Goal: Entertainment & Leisure: Consume media (video, audio)

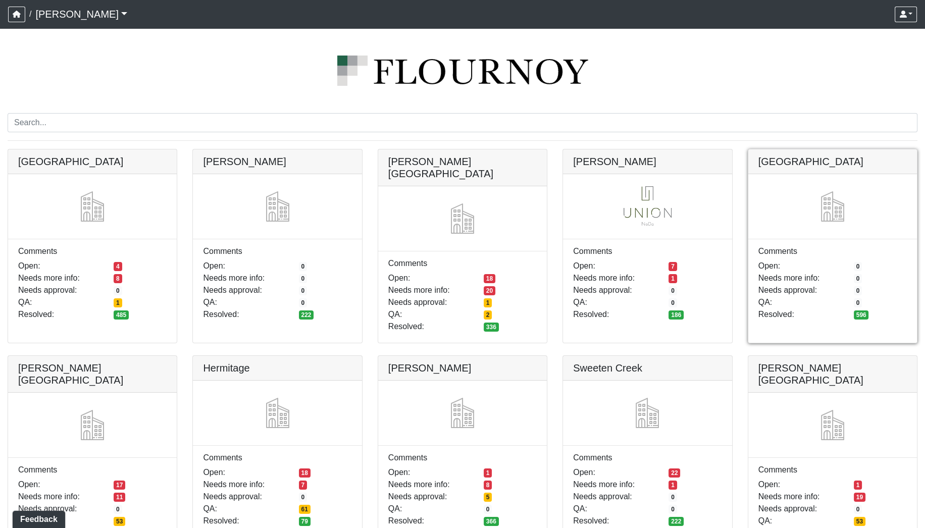
click at [811, 150] on link at bounding box center [833, 150] width 169 height 0
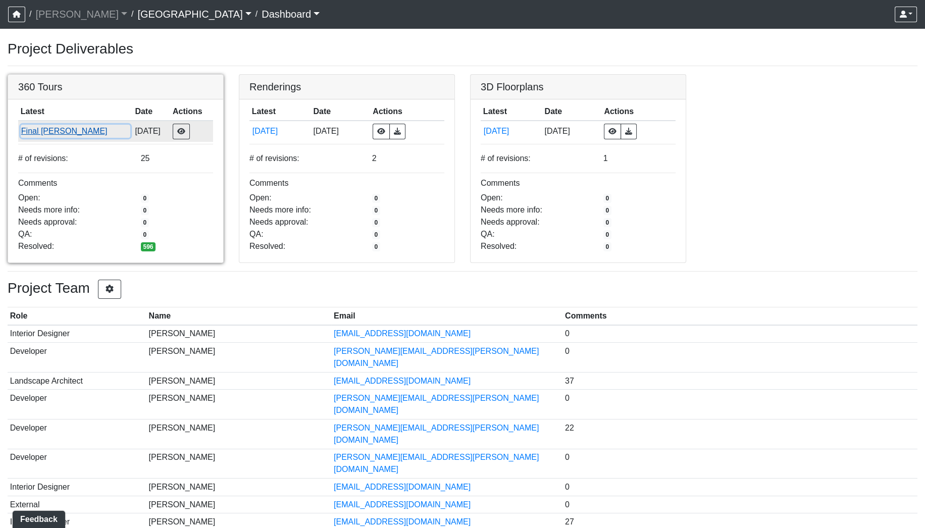
click at [47, 134] on button "Final Ansel" at bounding box center [76, 131] width 110 height 13
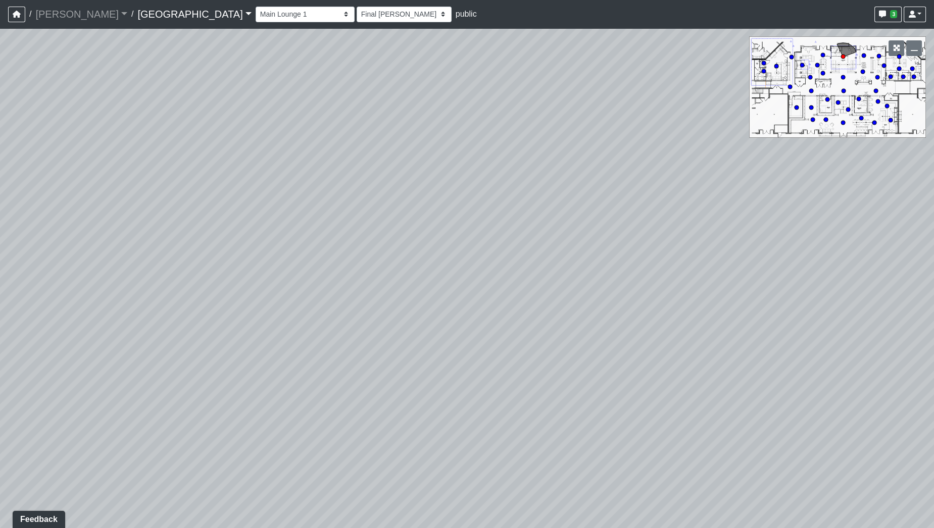
drag, startPoint x: 725, startPoint y: 256, endPoint x: 210, endPoint y: 170, distance: 522.2
click at [237, 175] on div "Loading... Pool Courtyard Entry 1 Loading... Main Lounge 2 Loading... Pool Cour…" at bounding box center [467, 278] width 934 height 500
drag, startPoint x: 580, startPoint y: 213, endPoint x: 235, endPoint y: 219, distance: 344.5
click at [235, 219] on div "Loading... Pool Courtyard Entry 1 Loading... Main Lounge 2 Loading... Pool Cour…" at bounding box center [467, 278] width 934 height 500
drag, startPoint x: 568, startPoint y: 210, endPoint x: 220, endPoint y: 215, distance: 348.6
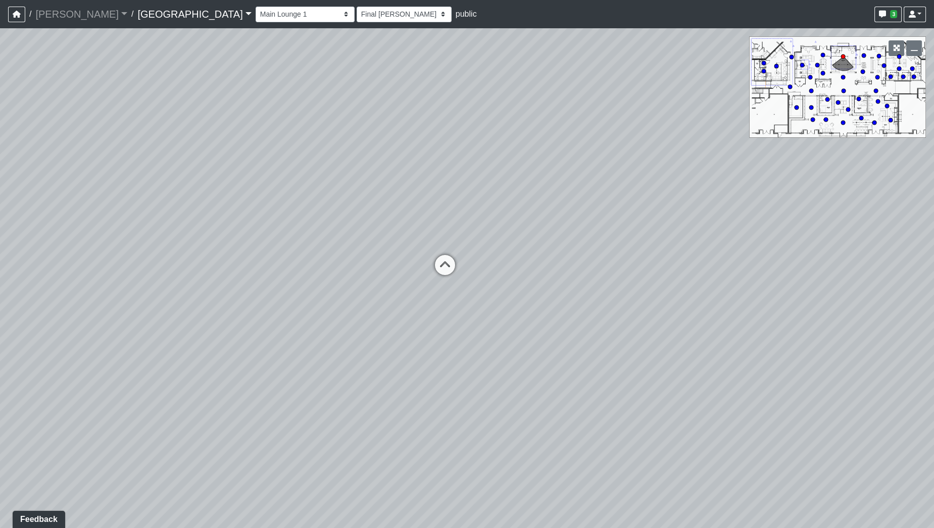
click at [220, 215] on div "Loading... Pool Courtyard Entry 1 Loading... Main Lounge 2 Loading... Pool Cour…" at bounding box center [467, 278] width 934 height 500
drag, startPoint x: 568, startPoint y: 213, endPoint x: 410, endPoint y: 224, distance: 158.5
click at [410, 224] on div "Loading... Pool Courtyard Entry 1 Loading... Main Lounge 2 Loading... Pool Cour…" at bounding box center [467, 278] width 934 height 500
click at [682, 258] on div "Loading... Pool Courtyard Entry 1 Loading... Main Lounge 2 Loading... Pool Cour…" at bounding box center [467, 278] width 934 height 500
click at [804, 312] on div "Loading... Pool Courtyard Entry 1 Loading... Main Lounge 2 Loading... Pool Cour…" at bounding box center [467, 278] width 934 height 500
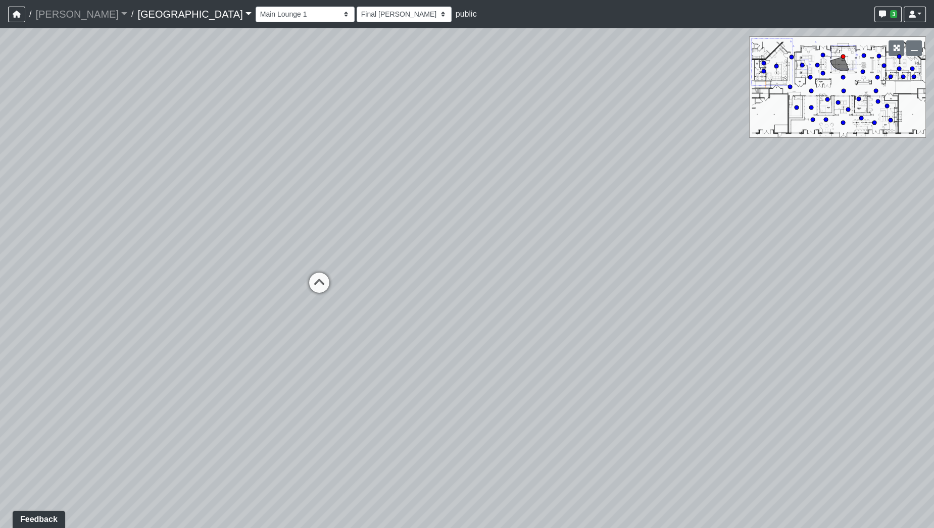
click at [823, 70] on div "Loading... Pool Courtyard Entry 1 Loading... Main Lounge 2 Loading... Pool Cour…" at bounding box center [467, 278] width 934 height 500
click at [823, 71] on circle at bounding box center [823, 73] width 4 height 4
drag, startPoint x: 335, startPoint y: 208, endPoint x: 144, endPoint y: 201, distance: 191.1
click at [182, 201] on div "Loading... Pool Courtyard Entry 1 Loading... Main Lounge 2 Loading... Pool Cour…" at bounding box center [467, 278] width 934 height 500
drag, startPoint x: 569, startPoint y: 193, endPoint x: 314, endPoint y: 187, distance: 254.6
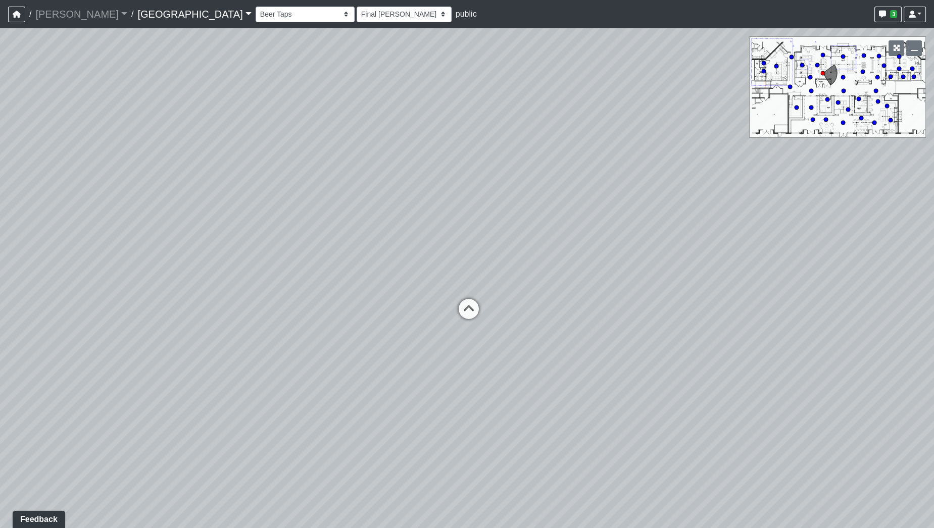
click at [294, 188] on div "Loading... Pool Courtyard Entry 1 Loading... Main Lounge 2 Loading... Pool Cour…" at bounding box center [467, 278] width 934 height 500
drag, startPoint x: 425, startPoint y: 190, endPoint x: 321, endPoint y: 190, distance: 104.1
click at [322, 190] on div "Loading... Pool Courtyard Entry 1 Loading... Main Lounge 2 Loading... Pool Cour…" at bounding box center [467, 278] width 934 height 500
drag, startPoint x: 452, startPoint y: 187, endPoint x: 313, endPoint y: 220, distance: 142.6
click at [313, 220] on div "Loading... Pool Courtyard Entry 1 Loading... Main Lounge 2 Loading... Pool Cour…" at bounding box center [467, 278] width 934 height 500
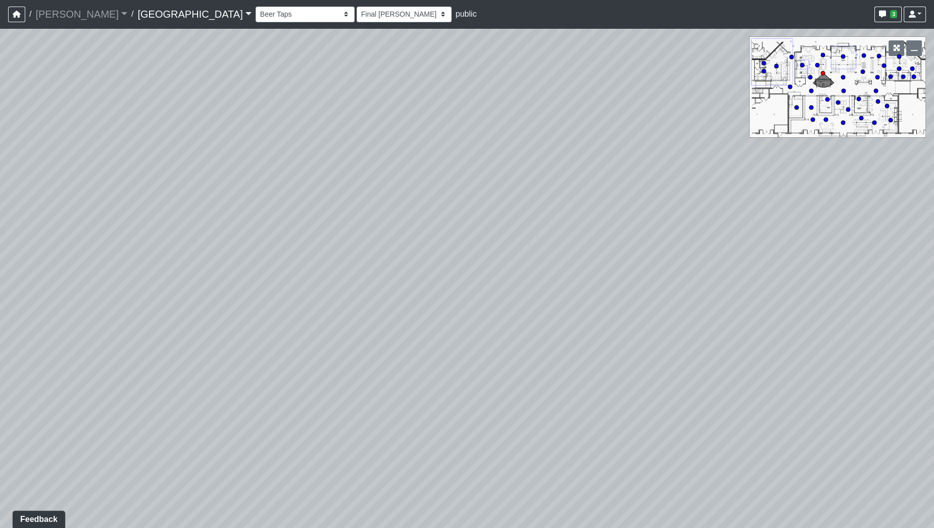
drag, startPoint x: 379, startPoint y: 209, endPoint x: 321, endPoint y: 245, distance: 69.0
click at [321, 245] on div "Loading... Pool Courtyard Entry 1 Loading... Main Lounge 2 Loading... Pool Cour…" at bounding box center [467, 278] width 934 height 500
click at [336, 250] on div "Loading... Pool Courtyard Entry 1 Loading... Main Lounge 2 Loading... Pool Cour…" at bounding box center [467, 278] width 934 height 500
drag, startPoint x: 434, startPoint y: 305, endPoint x: 430, endPoint y: 269, distance: 36.6
click at [430, 269] on div "Loading... Pool Courtyard Entry 1 Loading... Main Lounge 2 Loading... Pool Cour…" at bounding box center [467, 278] width 934 height 500
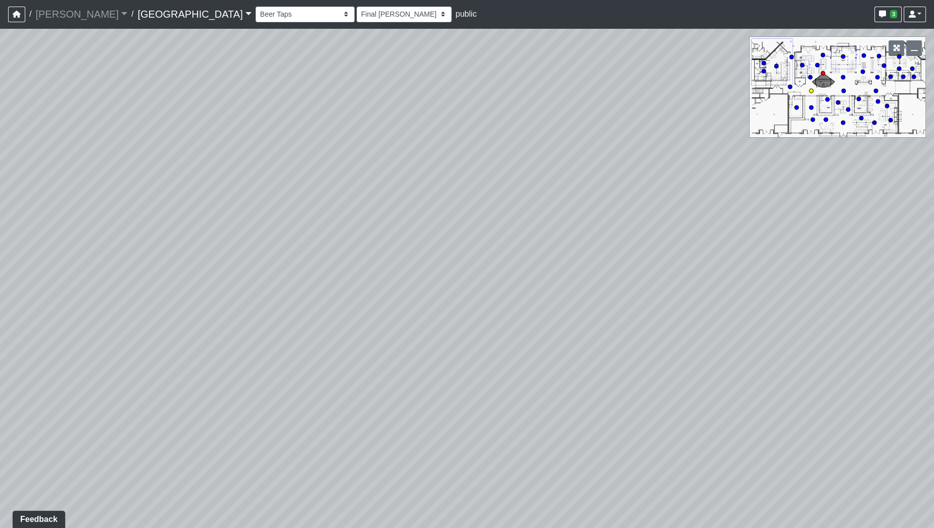
click at [812, 91] on circle at bounding box center [811, 91] width 4 height 4
drag, startPoint x: 714, startPoint y: 237, endPoint x: 313, endPoint y: 214, distance: 401.7
click at [300, 216] on div "Loading... Pool Courtyard Entry 1 Loading... Main Lounge 2 Loading... Pool Cour…" at bounding box center [467, 278] width 934 height 500
click at [746, 333] on icon at bounding box center [743, 336] width 30 height 30
drag, startPoint x: 360, startPoint y: 379, endPoint x: 828, endPoint y: 371, distance: 467.8
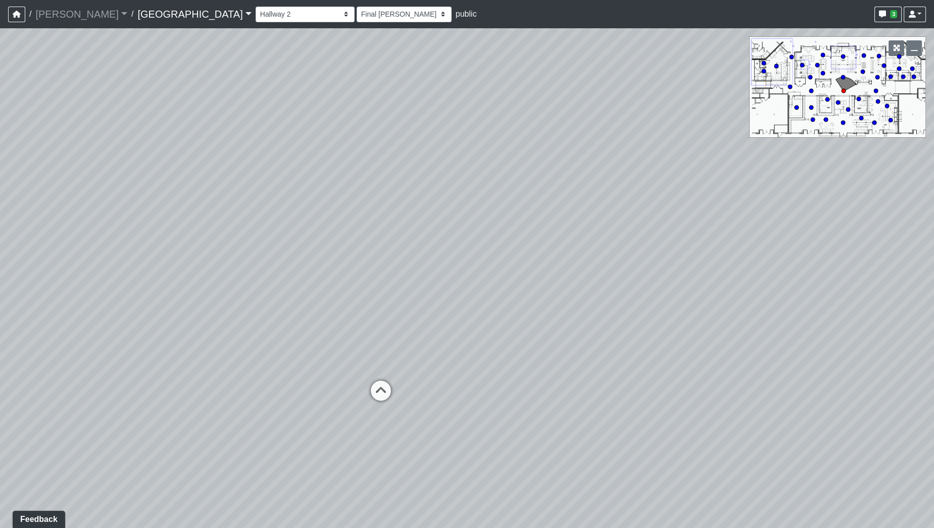
click at [867, 369] on div "Loading... Pool Courtyard Entry 1 Loading... Main Lounge 2 Loading... Pool Cour…" at bounding box center [467, 278] width 934 height 500
drag, startPoint x: 404, startPoint y: 345, endPoint x: 701, endPoint y: 358, distance: 297.3
click at [701, 358] on div "Loading... Pool Courtyard Entry 1 Loading... Main Lounge 2 Loading... Pool Cour…" at bounding box center [467, 278] width 934 height 500
click at [160, 320] on icon at bounding box center [168, 326] width 30 height 30
select select "nyrKKpN37jHPvguD4SWa4o"
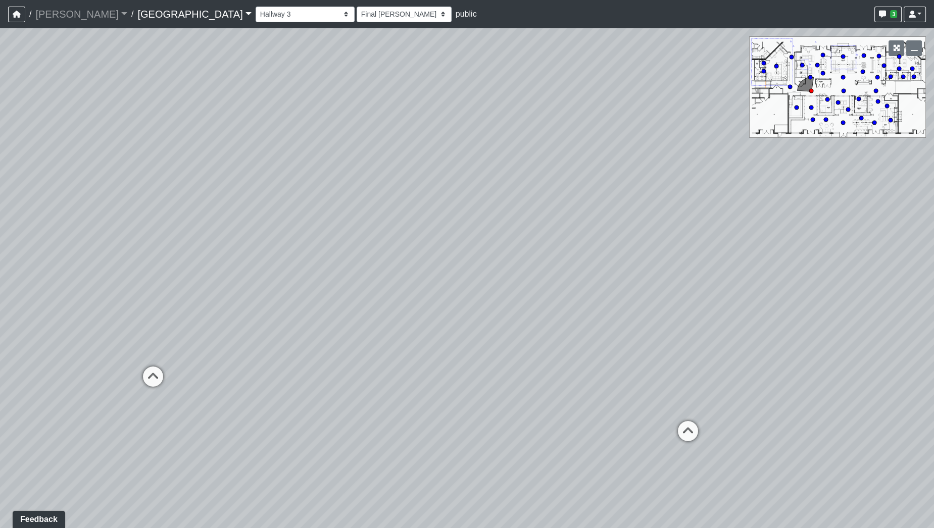
drag, startPoint x: 534, startPoint y: 334, endPoint x: 166, endPoint y: 308, distance: 369.7
click at [169, 308] on div "Loading... Pool Courtyard Entry 1 Loading... Main Lounge 2 Loading... Pool Cour…" at bounding box center [467, 278] width 934 height 500
drag, startPoint x: 574, startPoint y: 312, endPoint x: 285, endPoint y: 330, distance: 289.0
click at [285, 330] on div "Loading... Pool Courtyard Entry 1 Loading... Main Lounge 2 Loading... Pool Cour…" at bounding box center [467, 278] width 934 height 500
drag, startPoint x: 637, startPoint y: 342, endPoint x: 622, endPoint y: 356, distance: 20.1
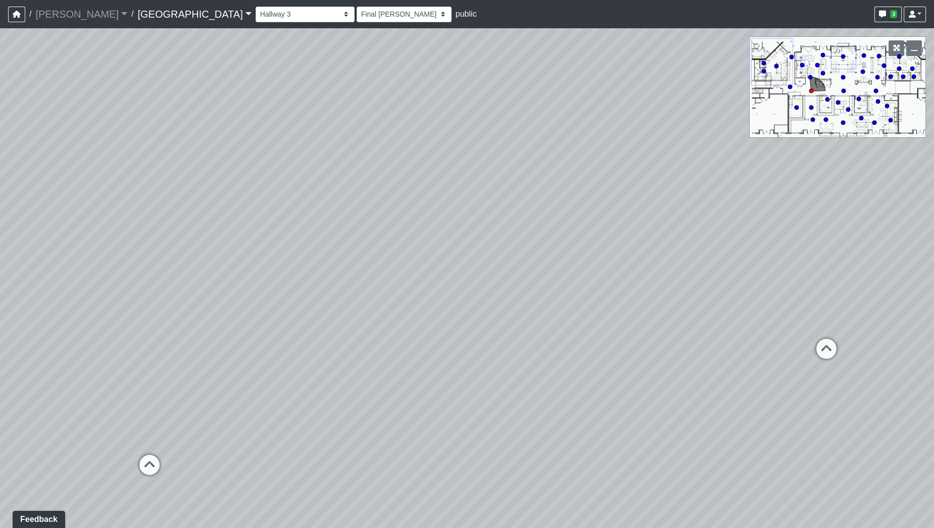
click at [622, 356] on div "Loading... Pool Courtyard Entry 1 Loading... Main Lounge 2 Loading... Pool Cour…" at bounding box center [467, 278] width 934 height 500
